Goal: Use online tool/utility: Utilize a website feature to perform a specific function

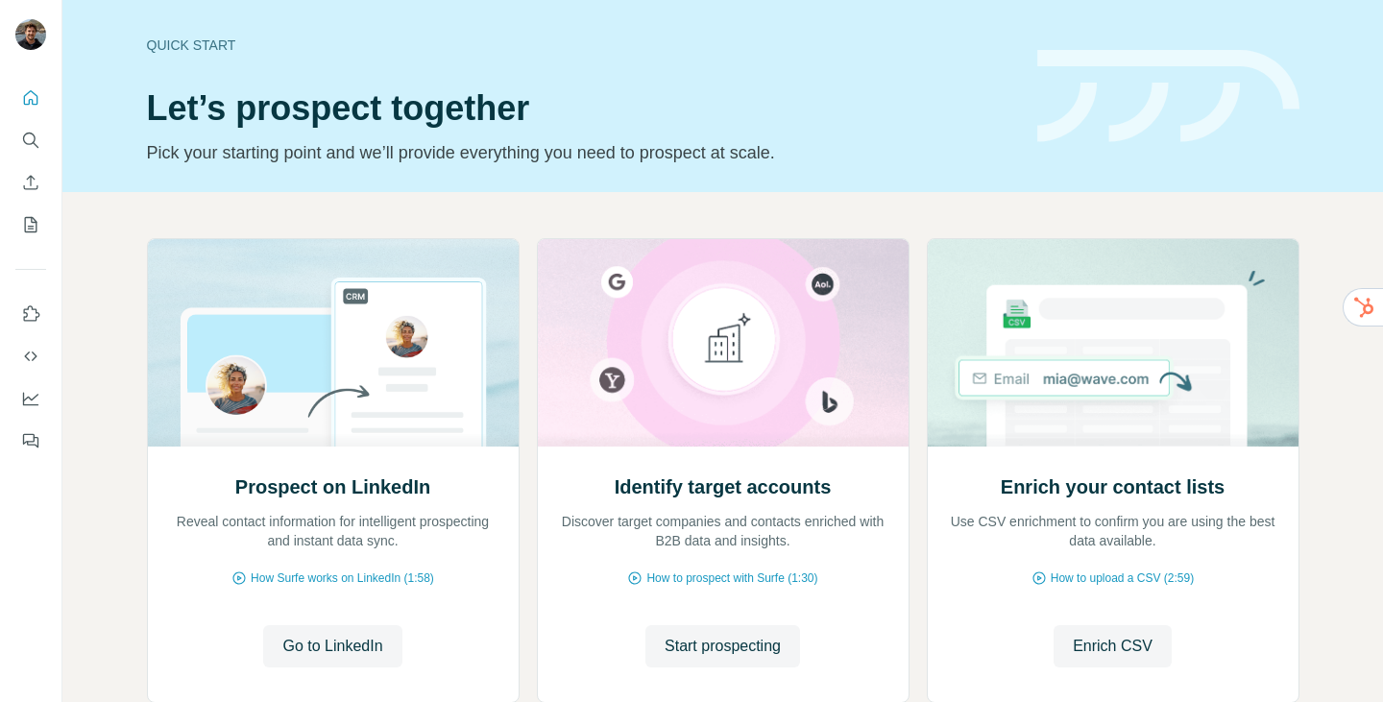
scroll to position [124, 0]
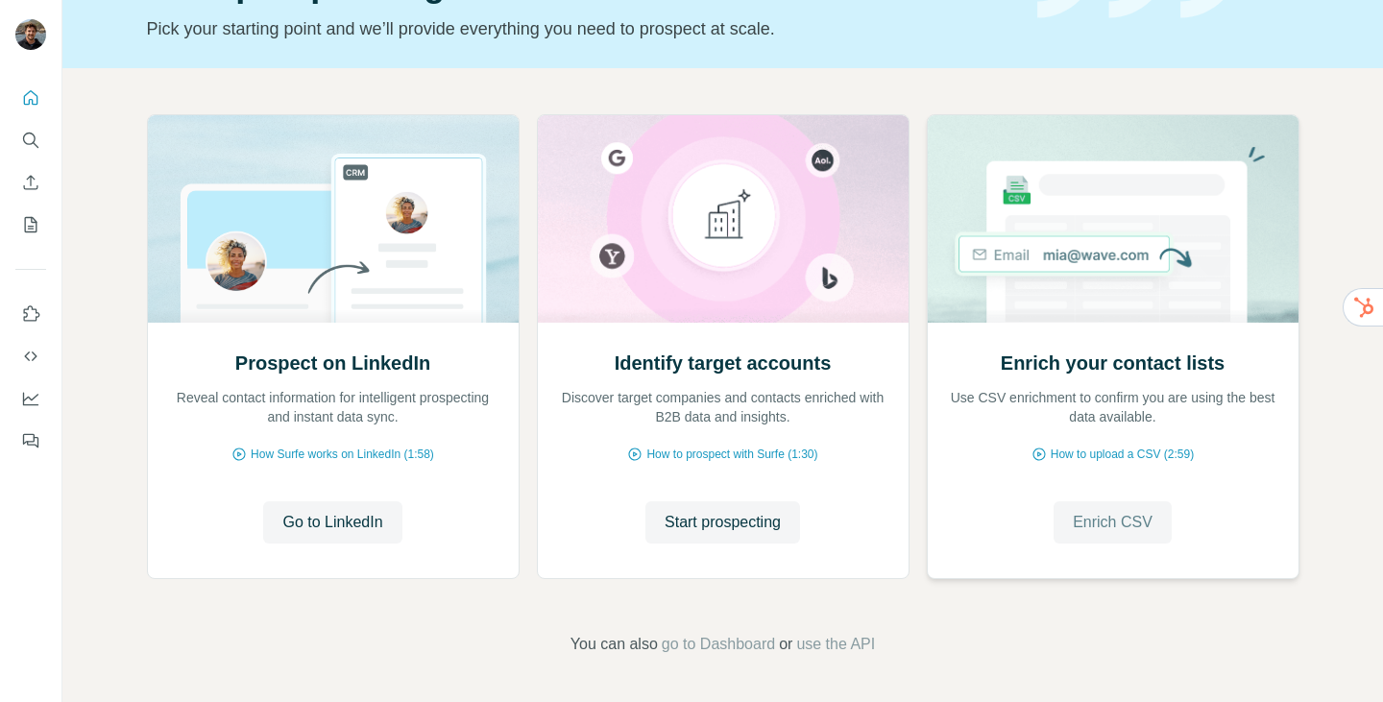
click at [1110, 536] on button "Enrich CSV" at bounding box center [1113, 522] width 118 height 42
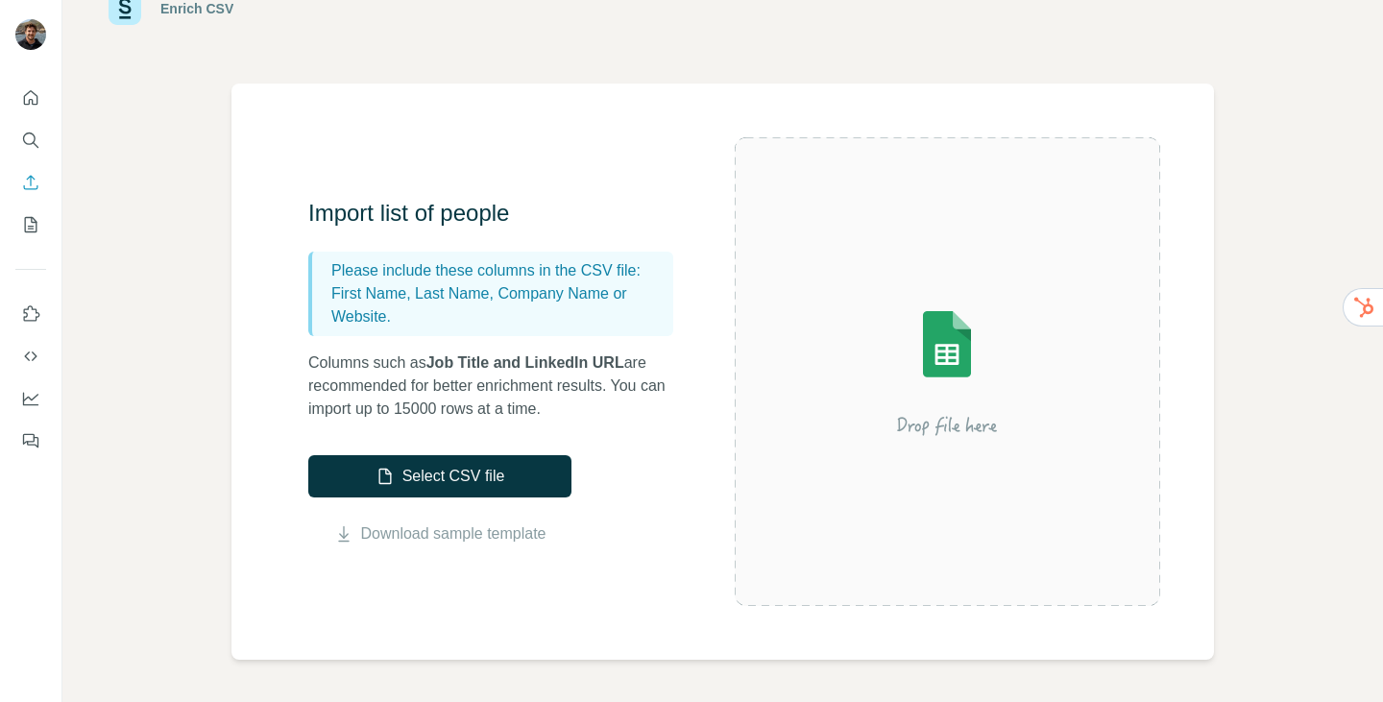
scroll to position [67, 0]
click at [437, 539] on link "Download sample template" at bounding box center [453, 533] width 185 height 23
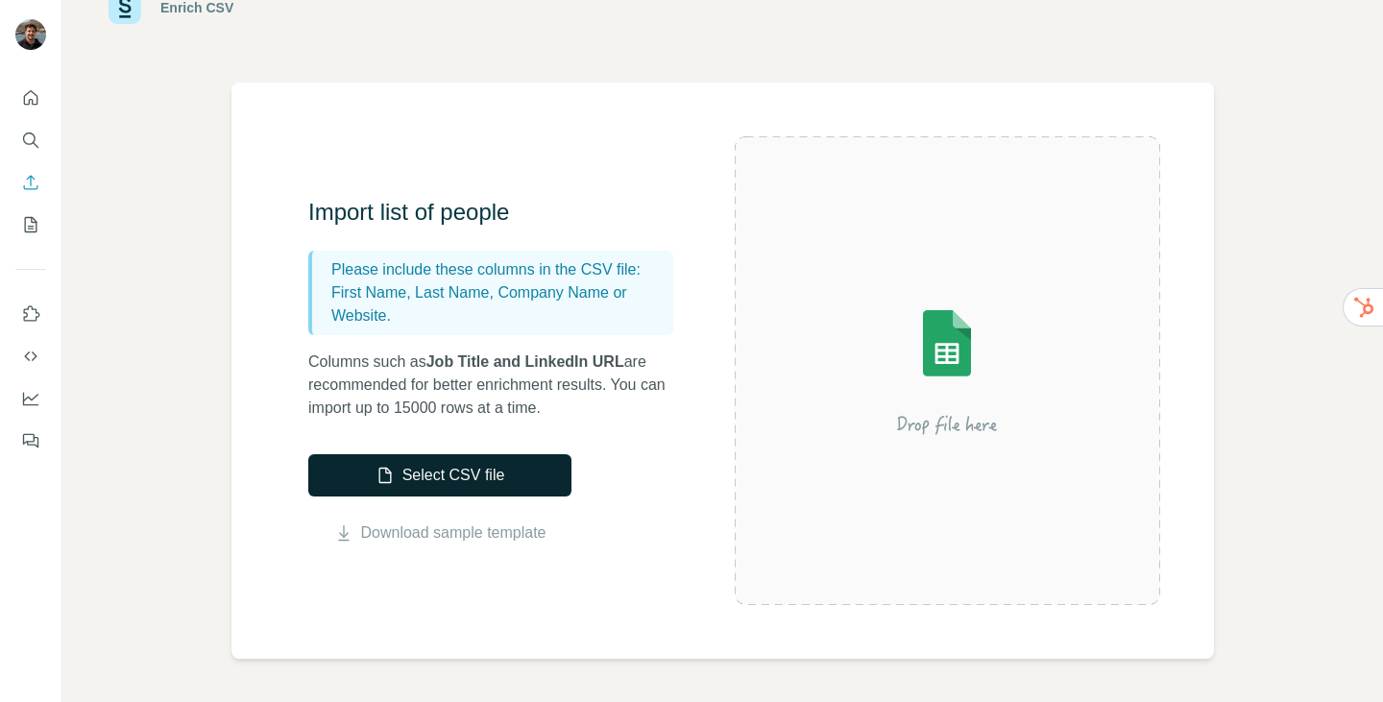
click at [476, 471] on button "Select CSV file" at bounding box center [439, 475] width 263 height 42
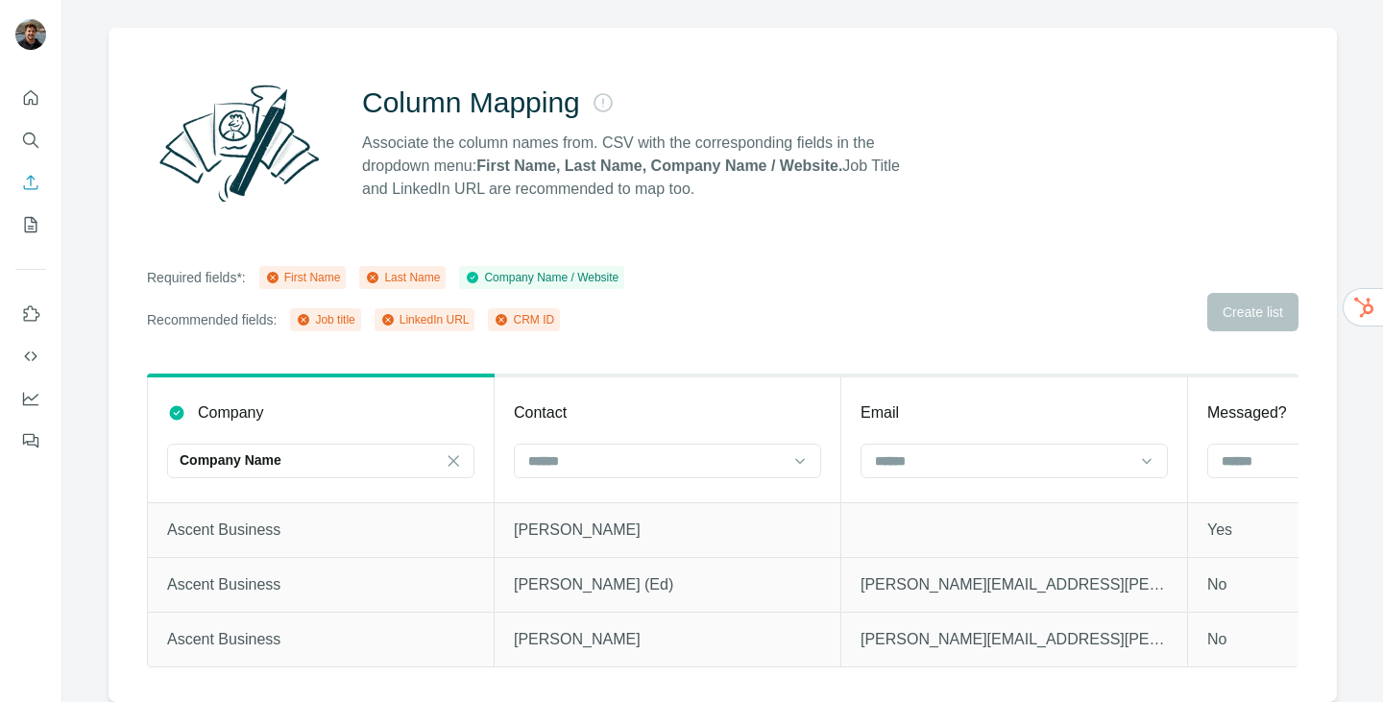
scroll to position [135, 0]
click at [461, 451] on icon at bounding box center [453, 460] width 19 height 19
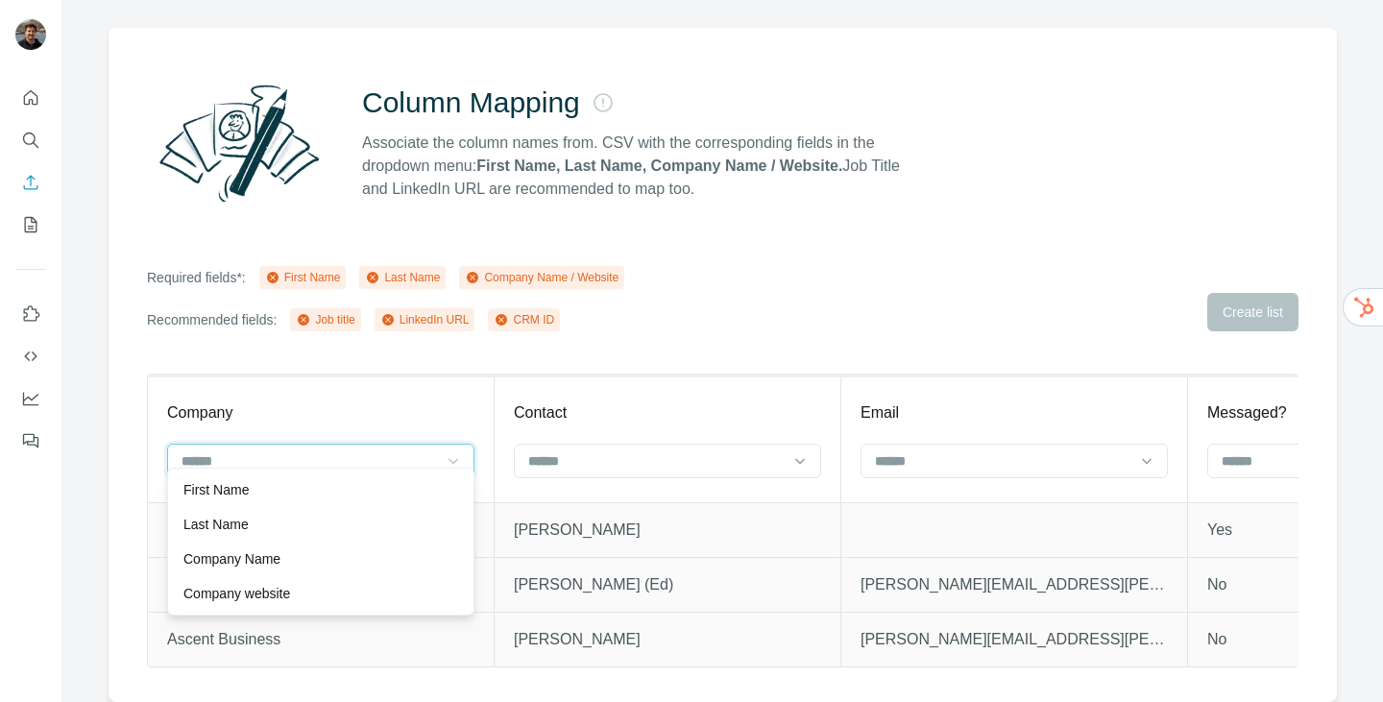
scroll to position [0, 0]
click at [459, 401] on div "Company" at bounding box center [320, 412] width 307 height 23
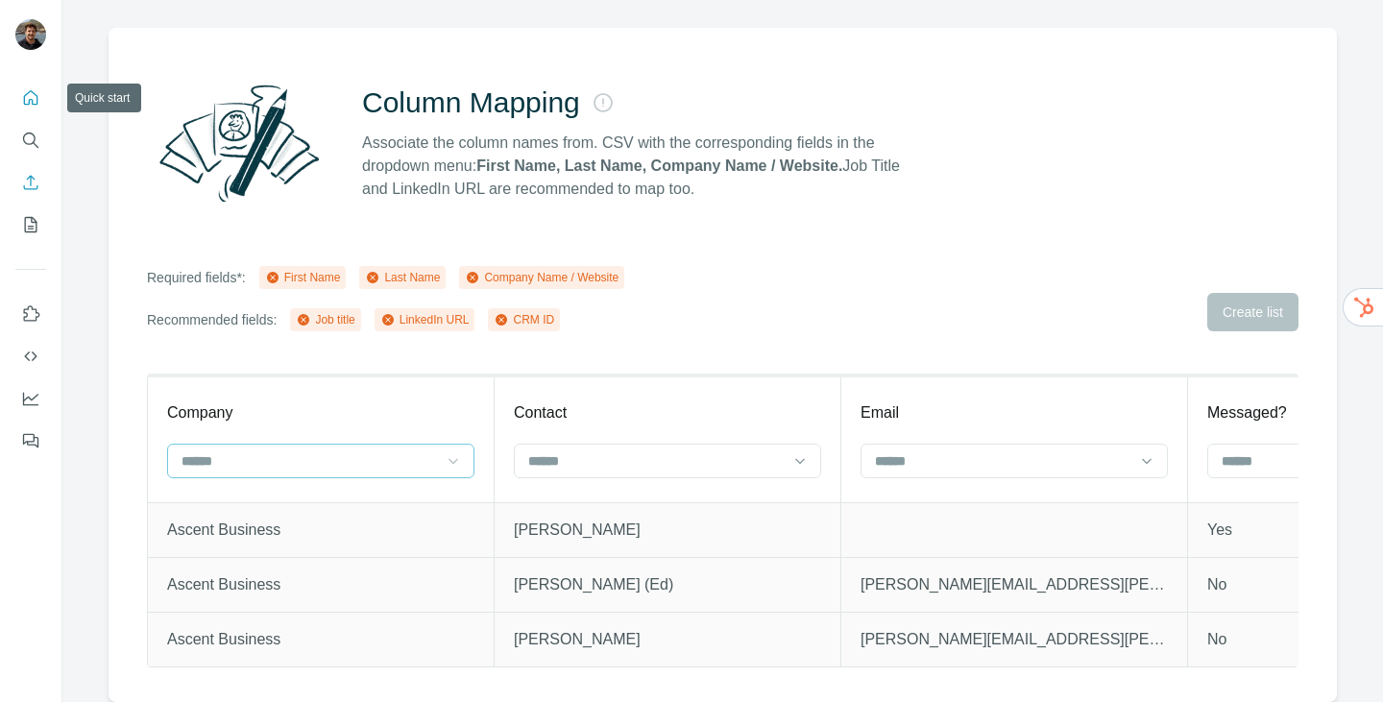
click at [34, 95] on icon "Quick start" at bounding box center [30, 97] width 19 height 19
